Goal: Information Seeking & Learning: Learn about a topic

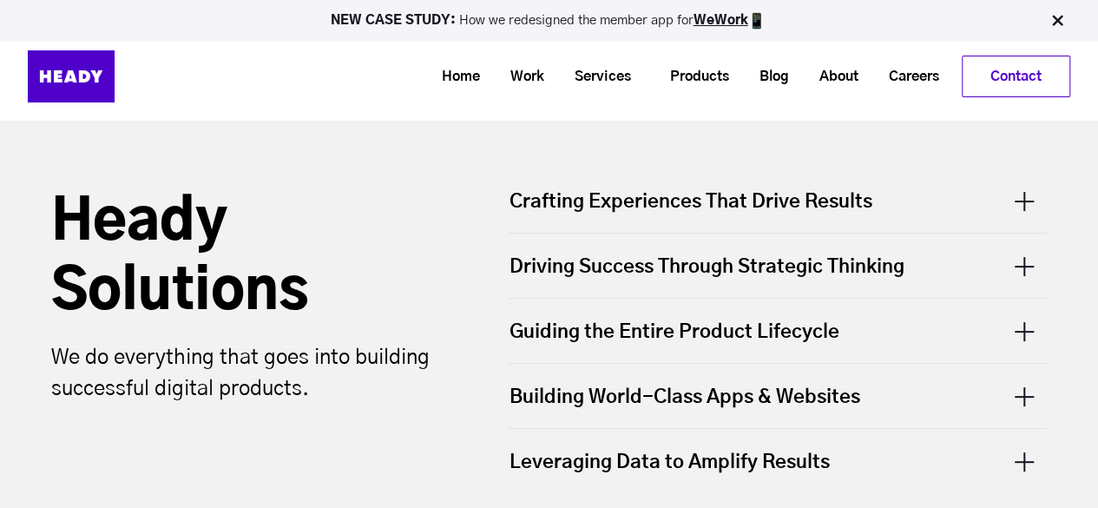
scroll to position [527, 0]
click at [927, 83] on link "Careers" at bounding box center [907, 77] width 81 height 32
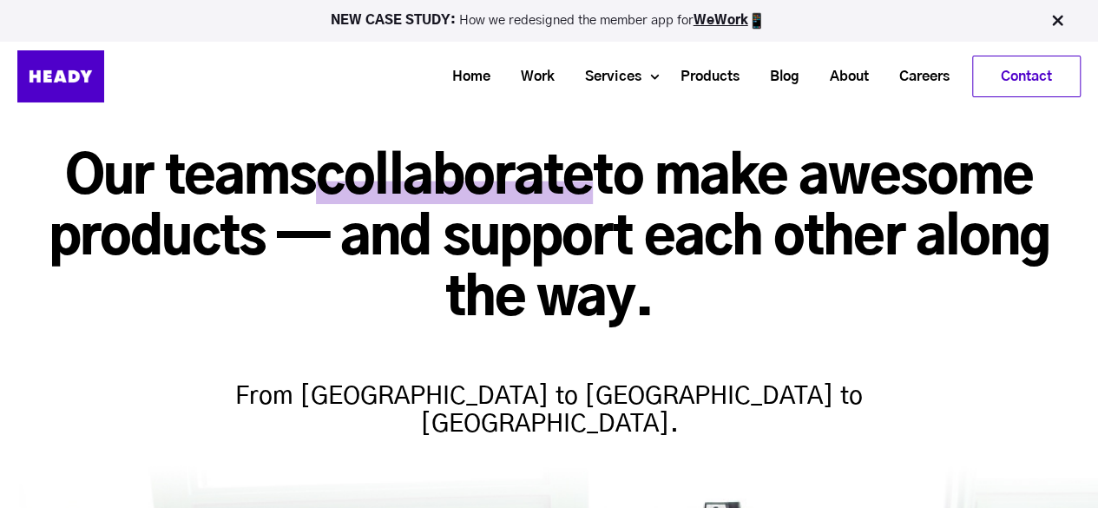
scroll to position [249, 0]
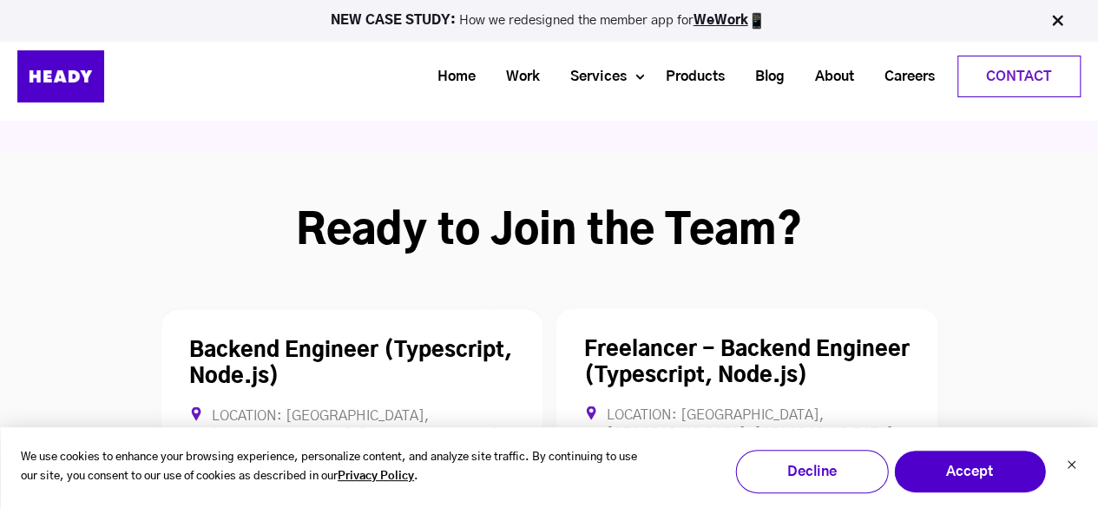
scroll to position [4623, 0]
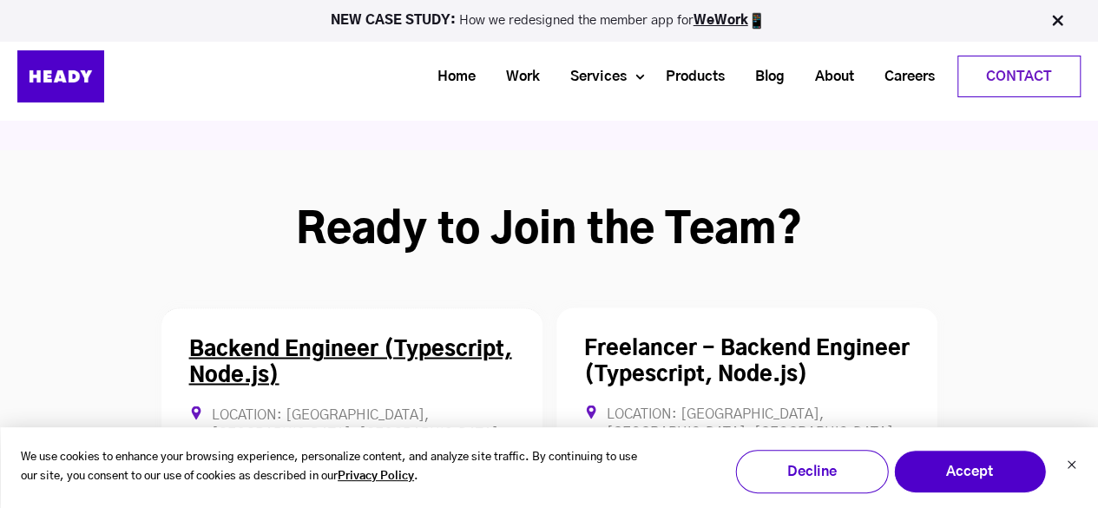
click at [304, 338] on link "Backend Engineer (Typescript, Node.js)" at bounding box center [350, 361] width 323 height 47
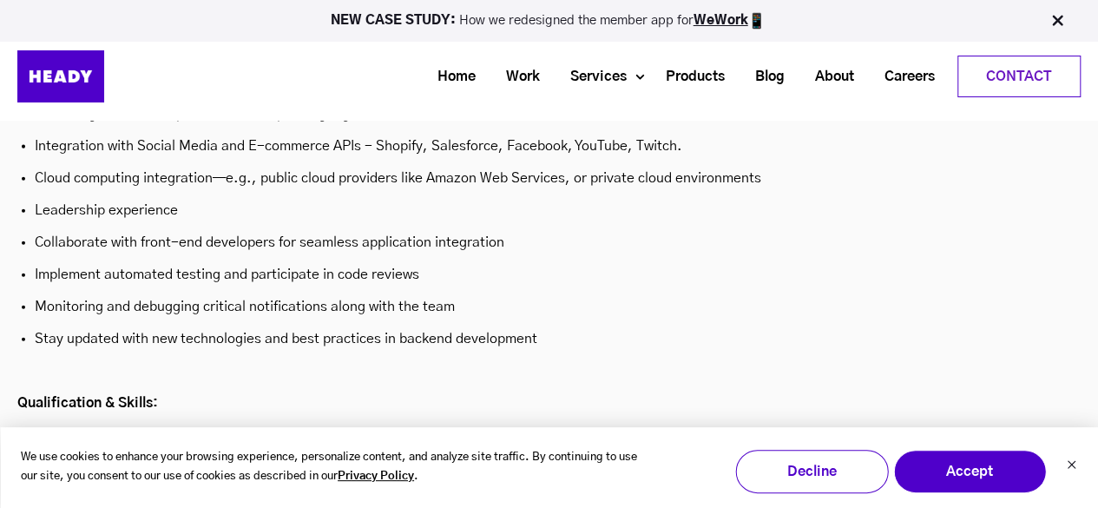
scroll to position [5091, 0]
